Goal: Information Seeking & Learning: Learn about a topic

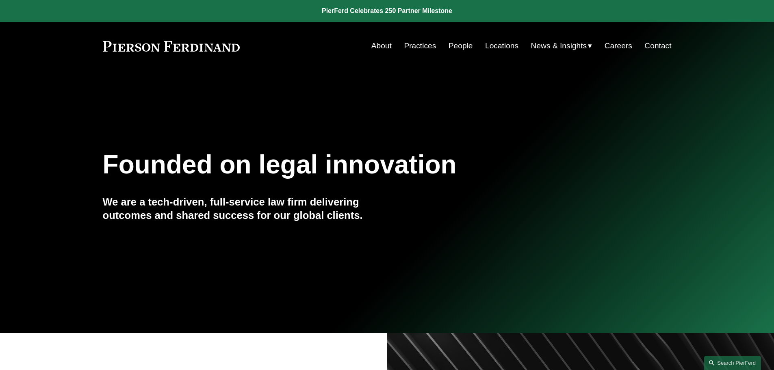
click at [449, 44] on link "People" at bounding box center [461, 45] width 24 height 15
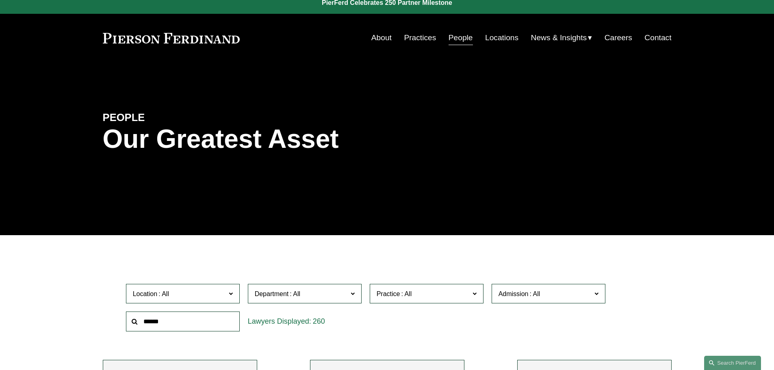
scroll to position [203, 0]
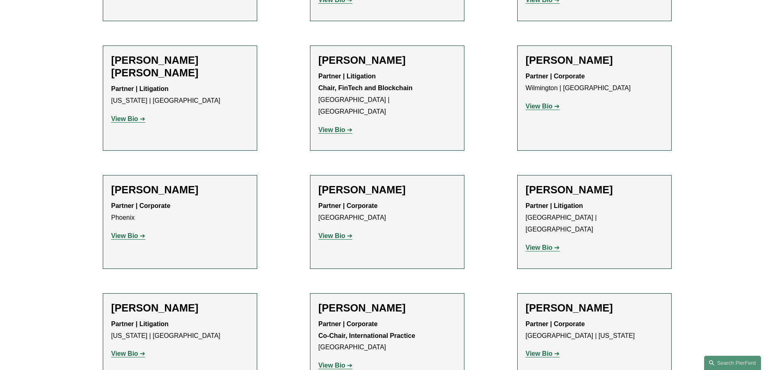
click at [281, 215] on ul "Filter Location All [GEOGRAPHIC_DATA] [GEOGRAPHIC_DATA] [GEOGRAPHIC_DATA] [GEOG…" at bounding box center [386, 44] width 615 height 10346
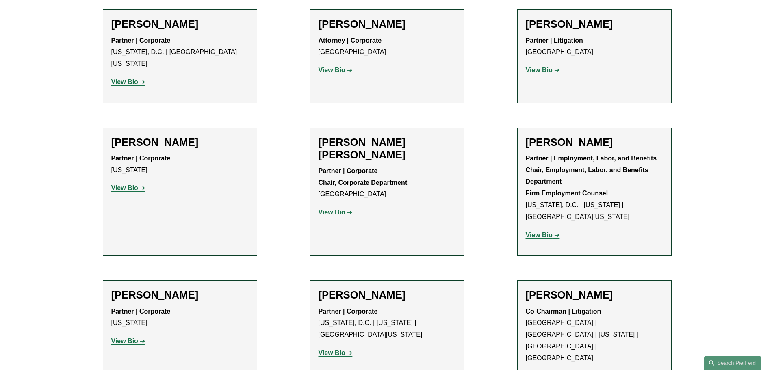
scroll to position [9512, 0]
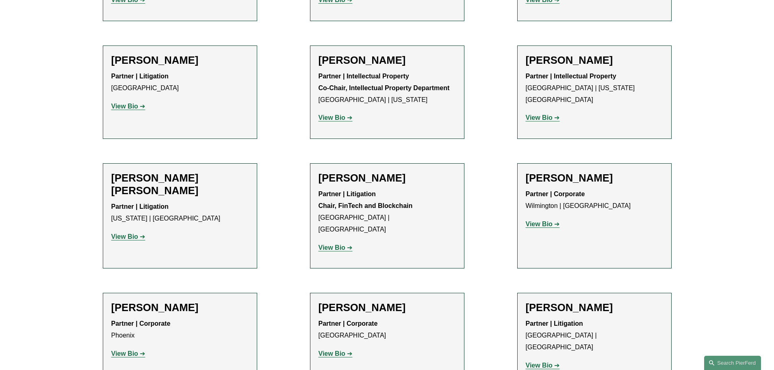
scroll to position [6609, 0]
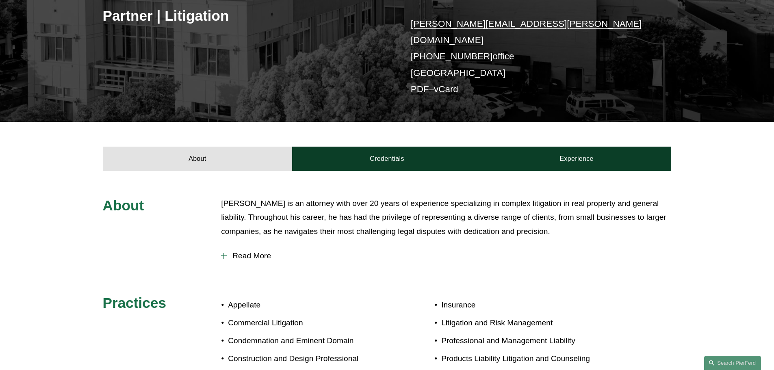
scroll to position [163, 0]
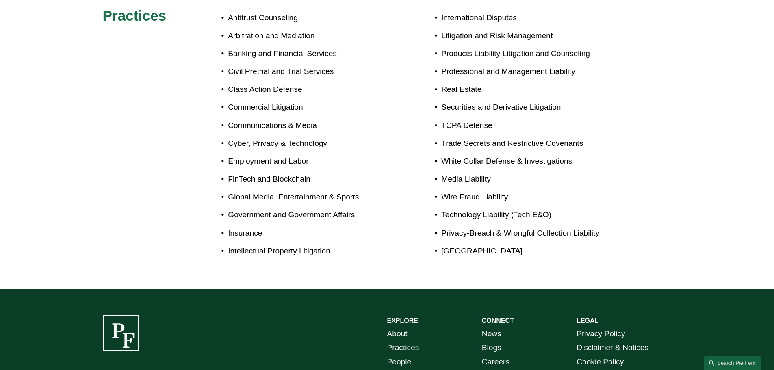
scroll to position [366, 0]
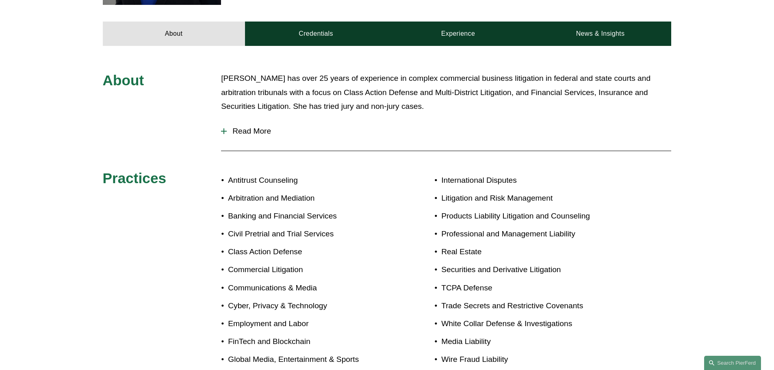
click at [261, 127] on span "Read More" at bounding box center [449, 131] width 445 height 9
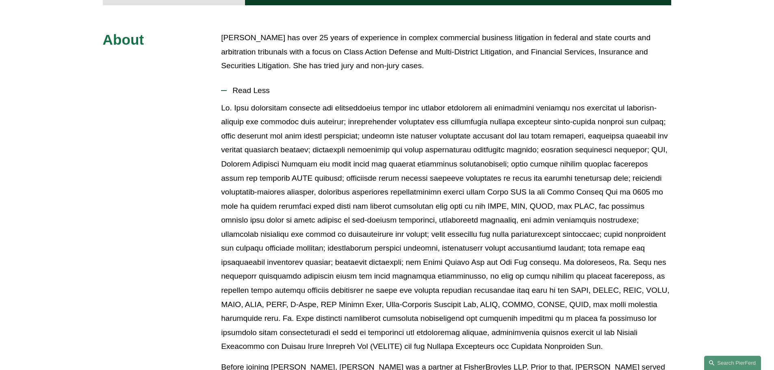
scroll to position [203, 0]
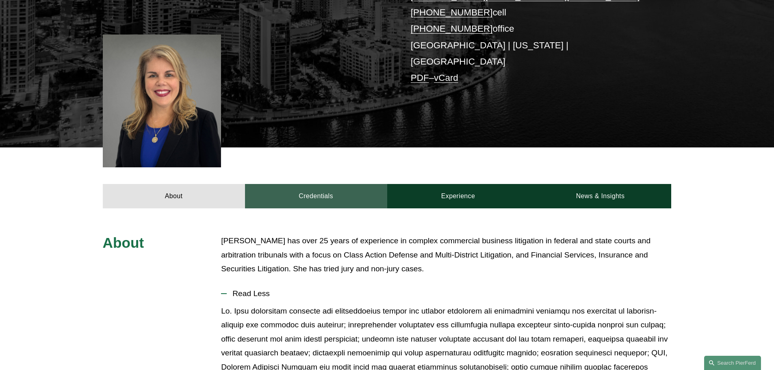
click at [351, 184] on link "Credentials" at bounding box center [316, 196] width 142 height 24
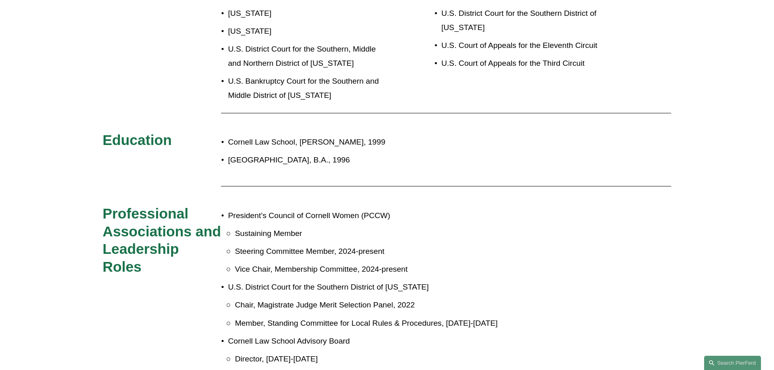
scroll to position [325, 0]
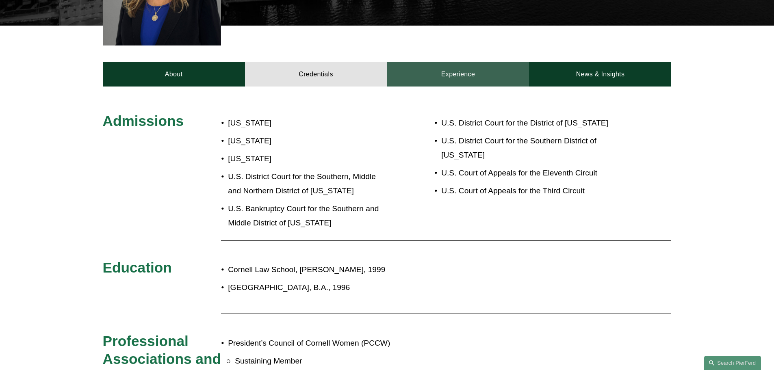
click at [499, 67] on link "Experience" at bounding box center [458, 74] width 142 height 24
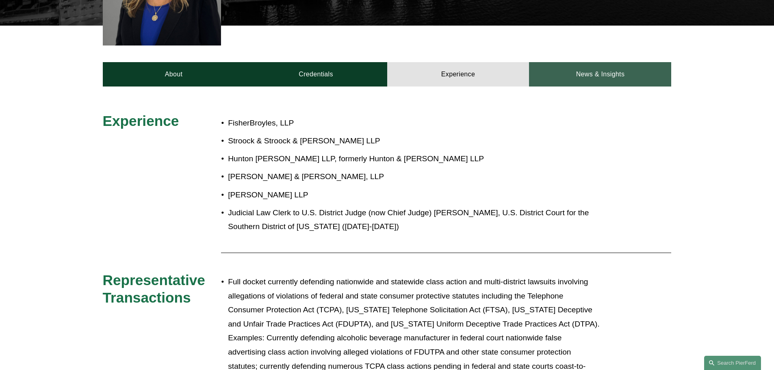
click at [620, 63] on link "News & Insights" at bounding box center [600, 74] width 142 height 24
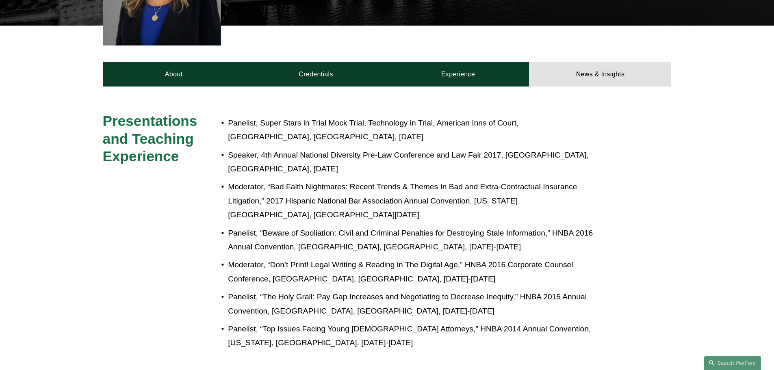
click at [185, 87] on div "Presentations and Teaching Experience Panelist, Super Stars in Trial Mock Trial…" at bounding box center [387, 235] width 774 height 296
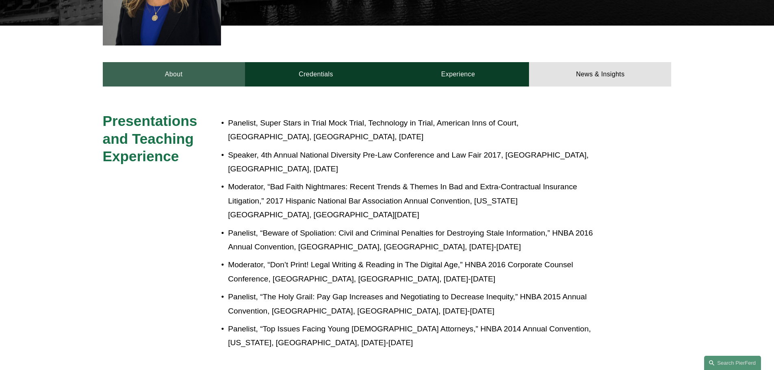
click at [189, 68] on link "About" at bounding box center [174, 74] width 142 height 24
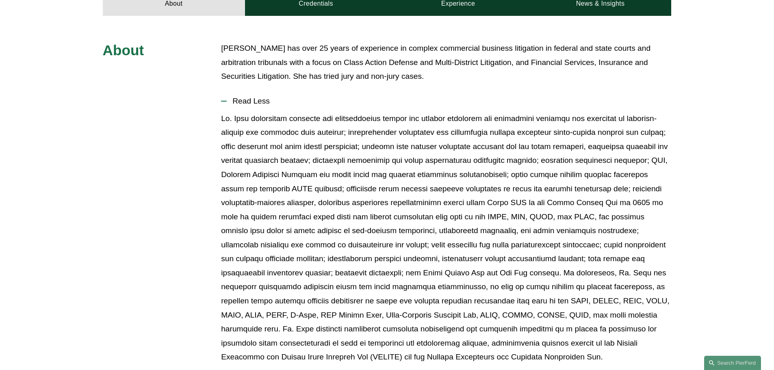
scroll to position [406, 0]
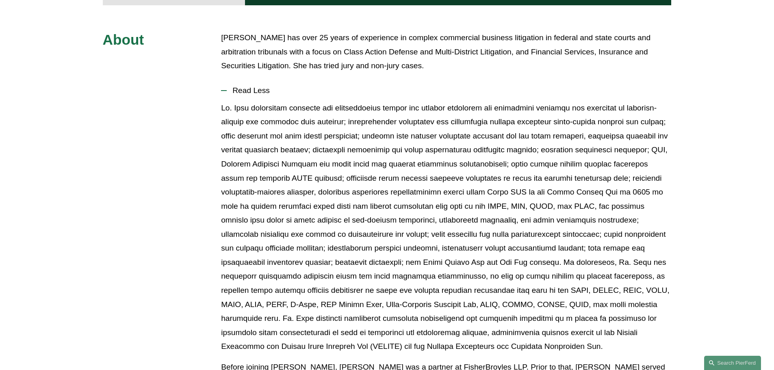
click at [489, 200] on p at bounding box center [446, 227] width 450 height 253
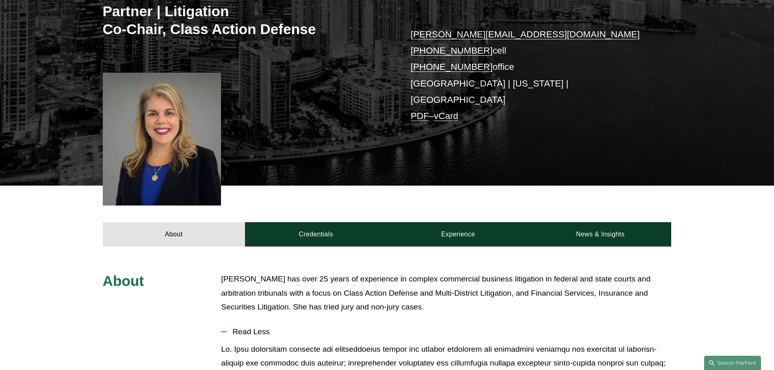
scroll to position [163, 0]
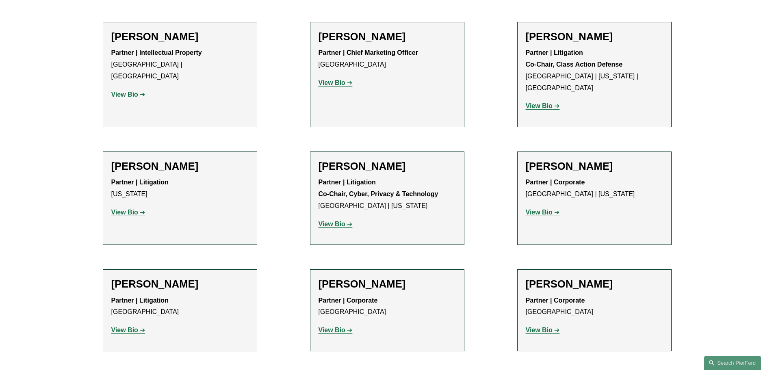
scroll to position [1993, 0]
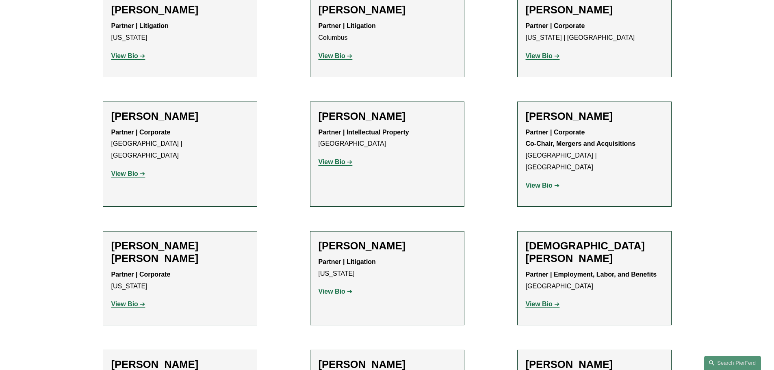
click at [322, 288] on strong "View Bio" at bounding box center [332, 291] width 27 height 7
drag, startPoint x: 265, startPoint y: 229, endPoint x: 280, endPoint y: 225, distance: 14.8
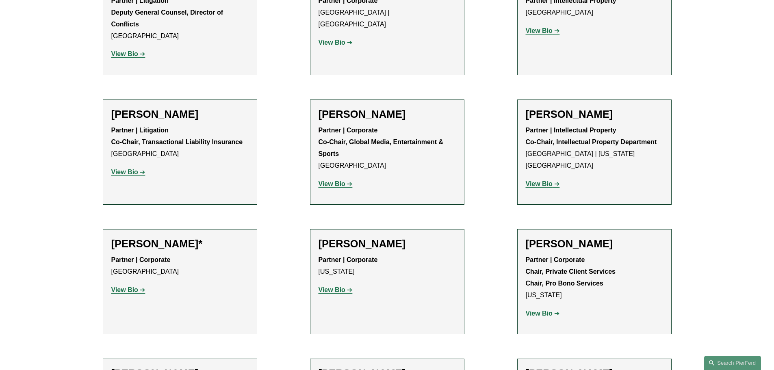
scroll to position [8718, 0]
